Goal: Task Accomplishment & Management: Manage account settings

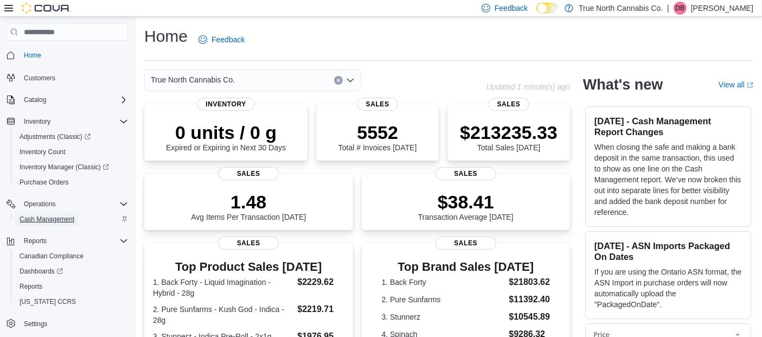
click at [46, 216] on span "Cash Management" at bounding box center [47, 219] width 55 height 9
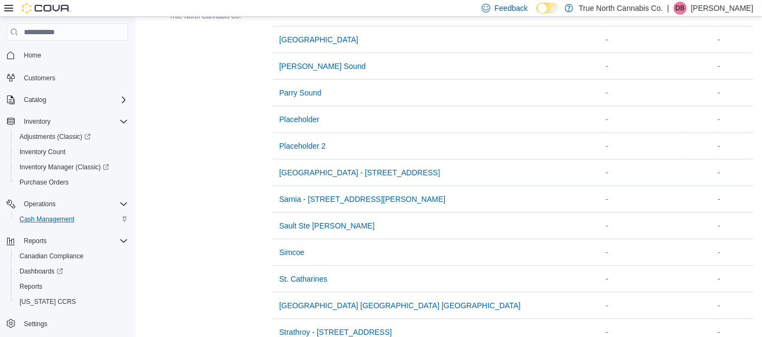
scroll to position [1326, 0]
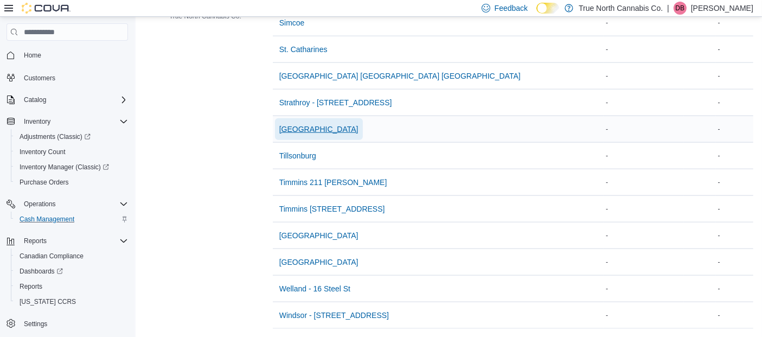
click at [294, 124] on span "[GEOGRAPHIC_DATA]" at bounding box center [318, 129] width 79 height 11
